Goal: Task Accomplishment & Management: Complete application form

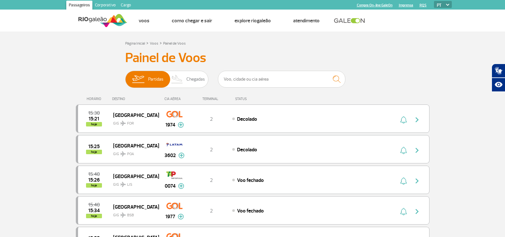
click at [106, 5] on link "Corporativo" at bounding box center [105, 6] width 26 height 10
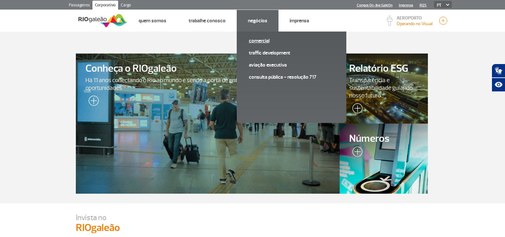
click at [262, 40] on link "Comercial" at bounding box center [291, 40] width 85 height 7
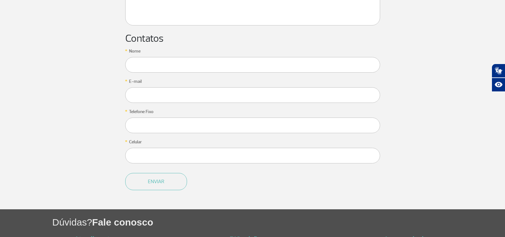
scroll to position [478, 0]
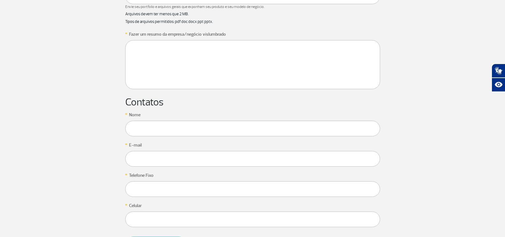
click at [168, 69] on textarea at bounding box center [252, 64] width 255 height 49
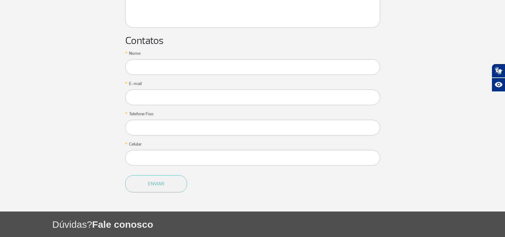
scroll to position [542, 0]
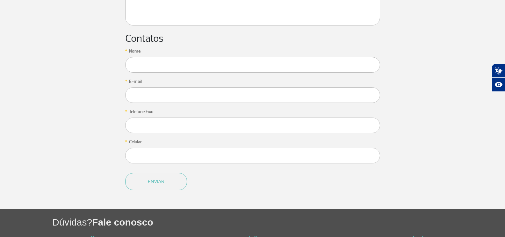
click at [92, 135] on app-form-ic "* Quero abrir um negócio no RIOgaleão ou ser um Parceiro Selecione Loja Quiosqu…" at bounding box center [253, 16] width 354 height 388
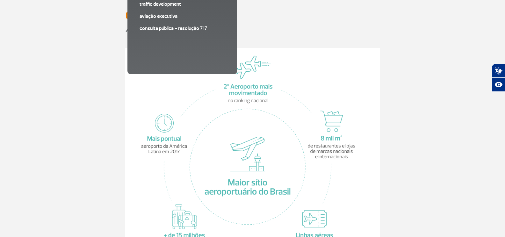
scroll to position [0, 0]
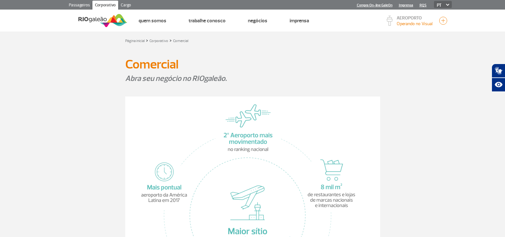
drag, startPoint x: 443, startPoint y: 160, endPoint x: 438, endPoint y: 162, distance: 5.4
click at [443, 160] on section at bounding box center [252, 205] width 505 height 230
